Goal: Task Accomplishment & Management: Manage account settings

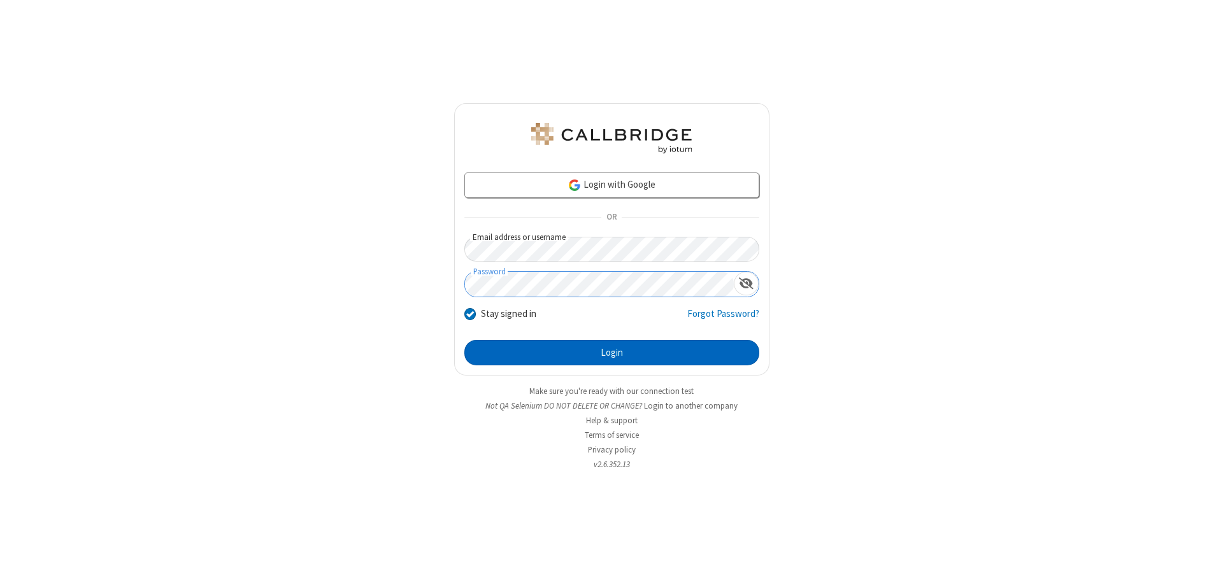
click at [611, 353] on button "Login" at bounding box center [611, 352] width 295 height 25
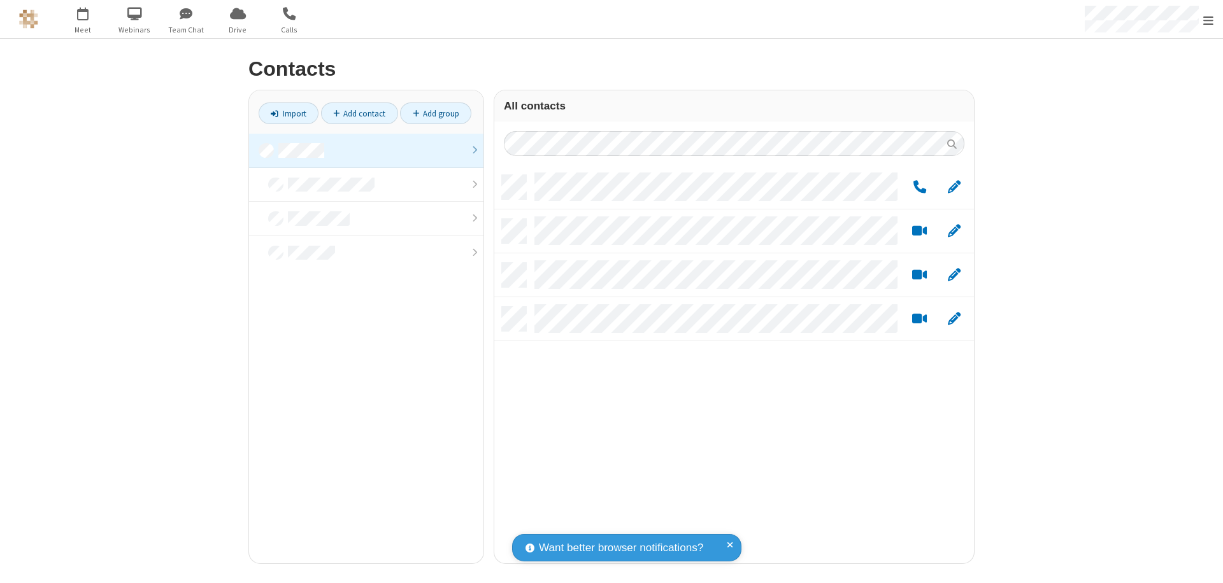
click at [366, 150] on link at bounding box center [366, 151] width 234 height 34
click at [436, 113] on link "Add group" at bounding box center [435, 114] width 71 height 22
